Goal: Answer question/provide support

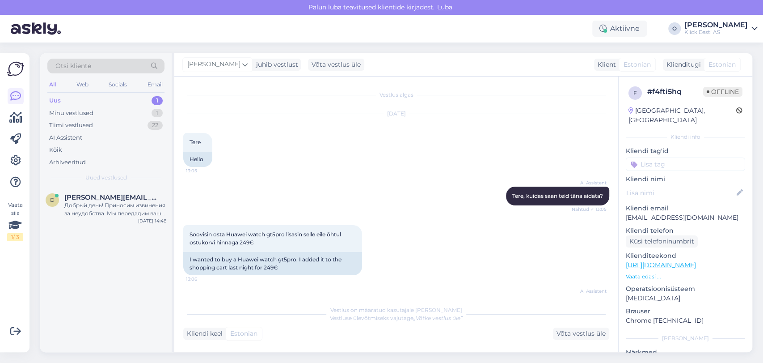
scroll to position [809, 0]
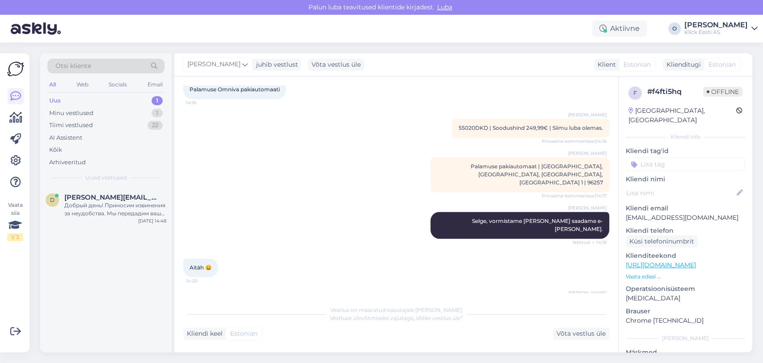
click at [99, 94] on div "Uus 1" at bounding box center [105, 100] width 117 height 13
click at [94, 105] on div "Uus 1" at bounding box center [105, 100] width 117 height 13
click at [107, 199] on span "[PERSON_NAME][EMAIL_ADDRESS][DOMAIN_NAME]" at bounding box center [110, 197] width 93 height 8
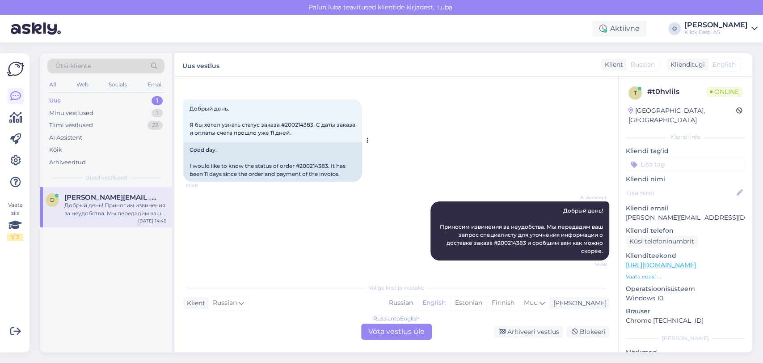
click at [290, 127] on span "Добрый день. Я бы хотел узнать статус заказа #200214383. С даты заказа и оплаты…" at bounding box center [273, 120] width 167 height 31
copy span "200214383"
click at [140, 109] on div "Minu vestlused 1" at bounding box center [105, 113] width 117 height 13
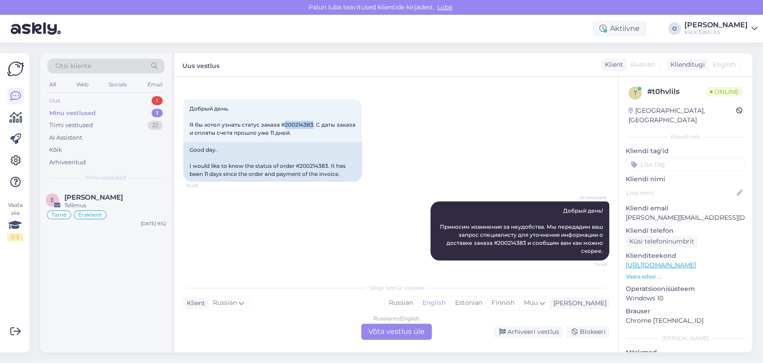
click at [87, 100] on div "Uus 1" at bounding box center [105, 100] width 117 height 13
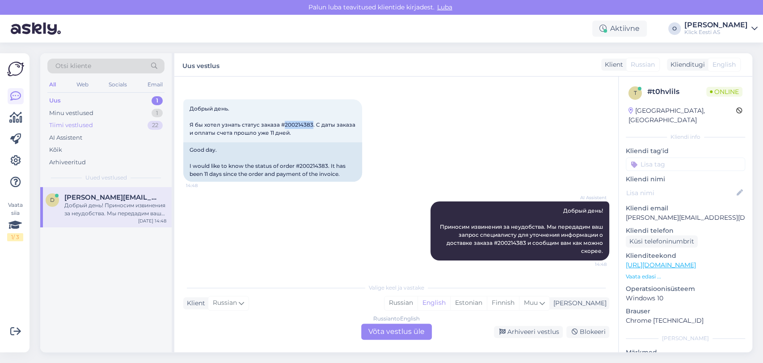
click at [86, 127] on div "Tiimi vestlused" at bounding box center [71, 125] width 44 height 9
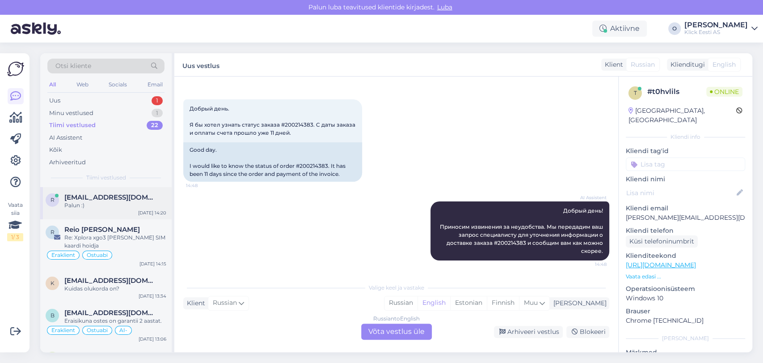
click at [80, 191] on div "r [EMAIL_ADDRESS][DOMAIN_NAME] Palun :) [DATE] 14:20" at bounding box center [105, 203] width 131 height 32
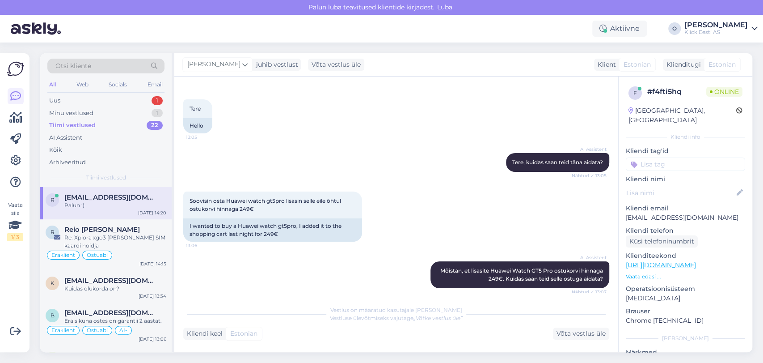
scroll to position [809, 0]
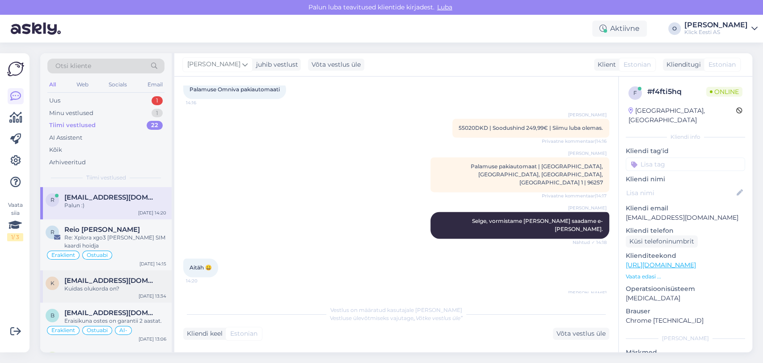
click at [101, 278] on span "[EMAIL_ADDRESS][DOMAIN_NAME]" at bounding box center [110, 280] width 93 height 8
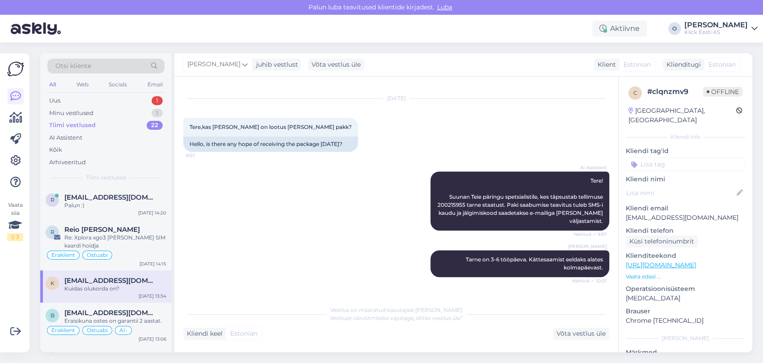
scroll to position [281, 0]
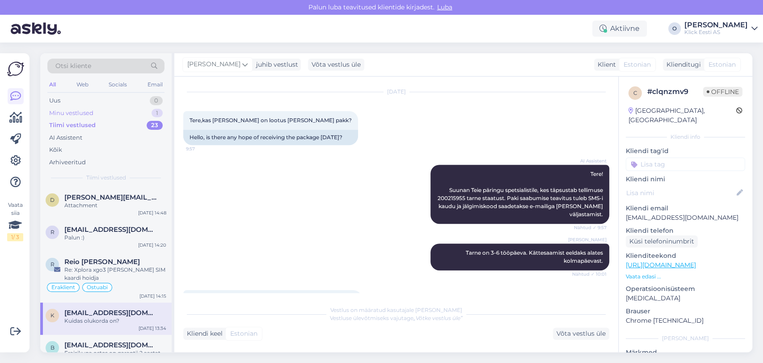
click at [101, 107] on div "Minu vestlused 1" at bounding box center [105, 113] width 117 height 13
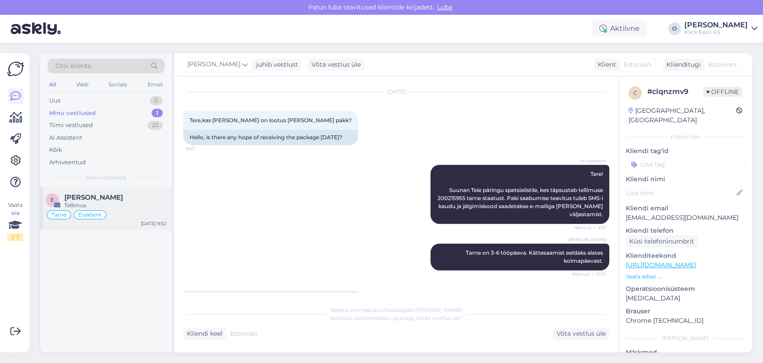
click at [85, 191] on div "e [PERSON_NAME] Tellimus Tarne Eraklient [DATE] 9:52" at bounding box center [105, 208] width 131 height 43
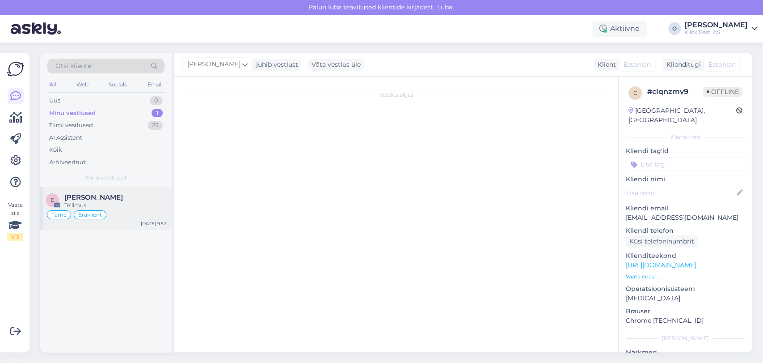
scroll to position [0, 0]
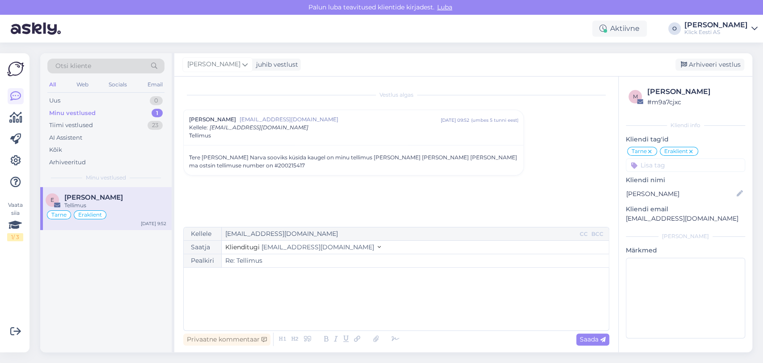
click at [258, 309] on div "﻿" at bounding box center [396, 299] width 416 height 54
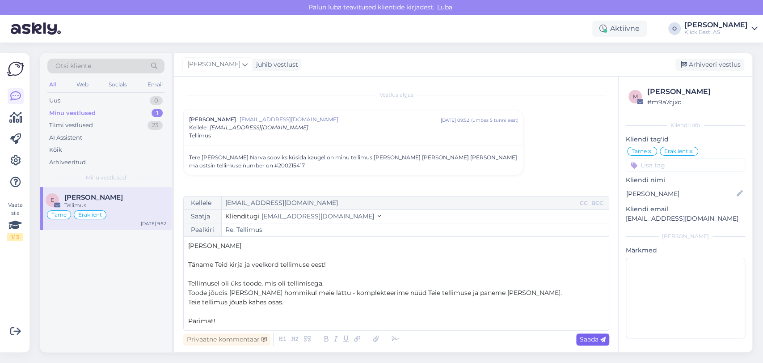
click at [585, 340] on span "Saada" at bounding box center [593, 339] width 26 height 8
type input "Re: Re: Tellimus"
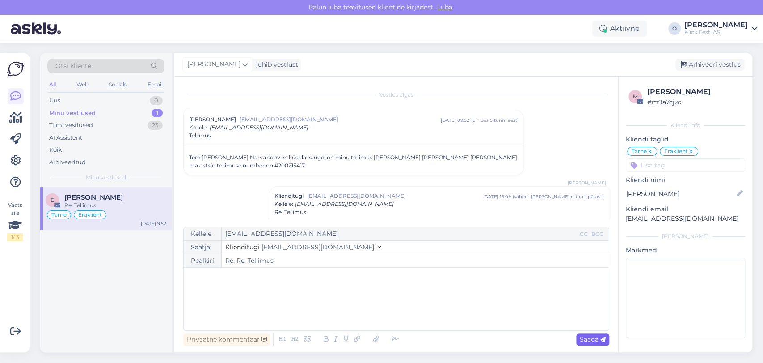
scroll to position [62, 0]
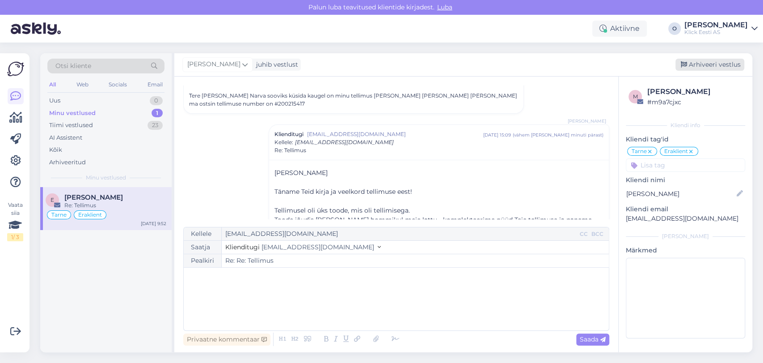
click at [703, 65] on div "Arhiveeri vestlus" at bounding box center [710, 65] width 69 height 12
